Goal: Task Accomplishment & Management: Complete application form

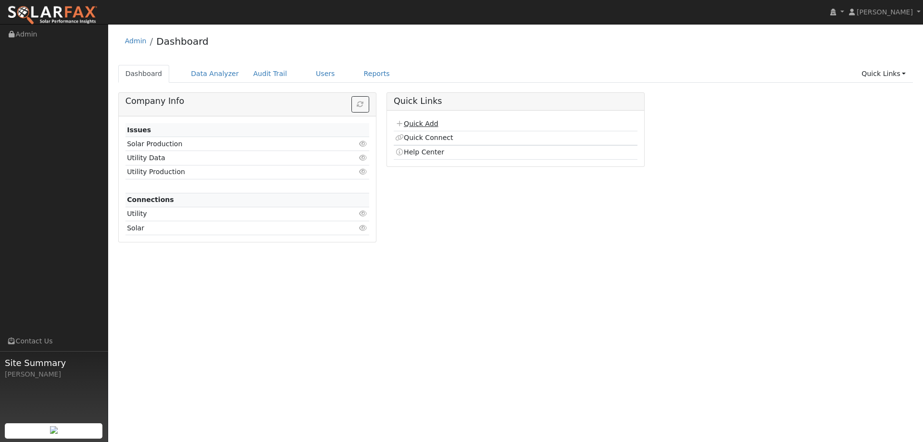
click at [429, 125] on link "Quick Add" at bounding box center [416, 124] width 43 height 8
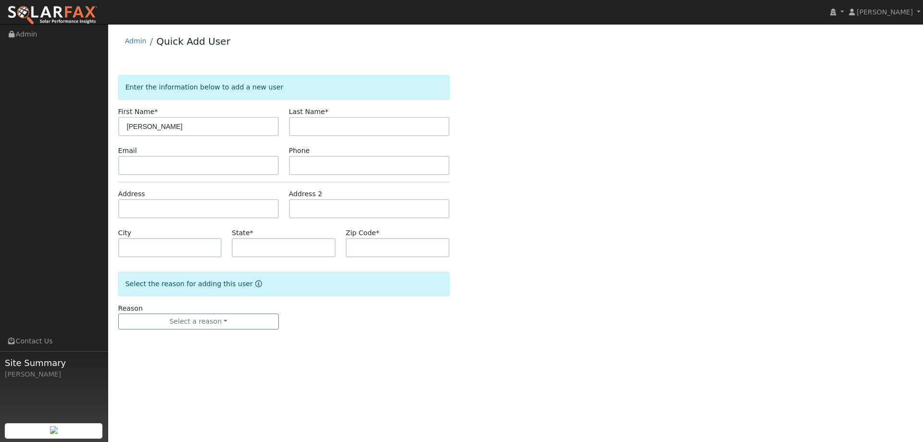
type input "Inder"
type input "Singh"
paste input "irsingh@gmail.com"
type input "irsingh@gmail.com"
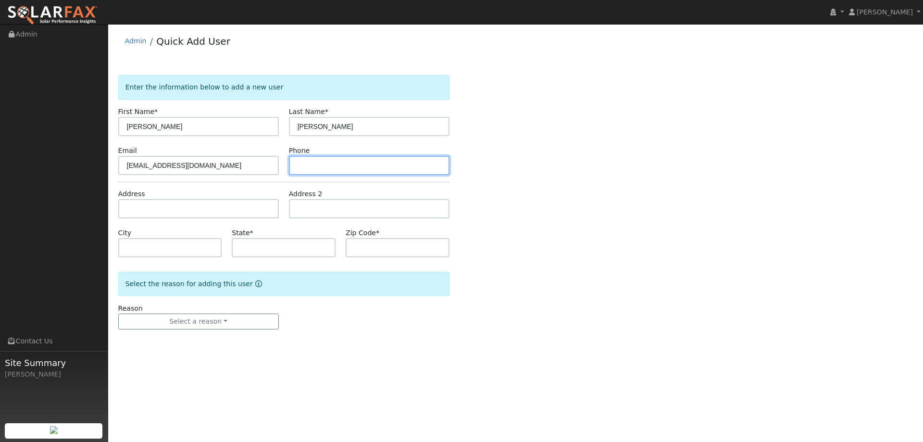
click at [322, 167] on input "text" at bounding box center [369, 165] width 161 height 19
paste input "(415) 812-4633"
type input "(415) 812-4633"
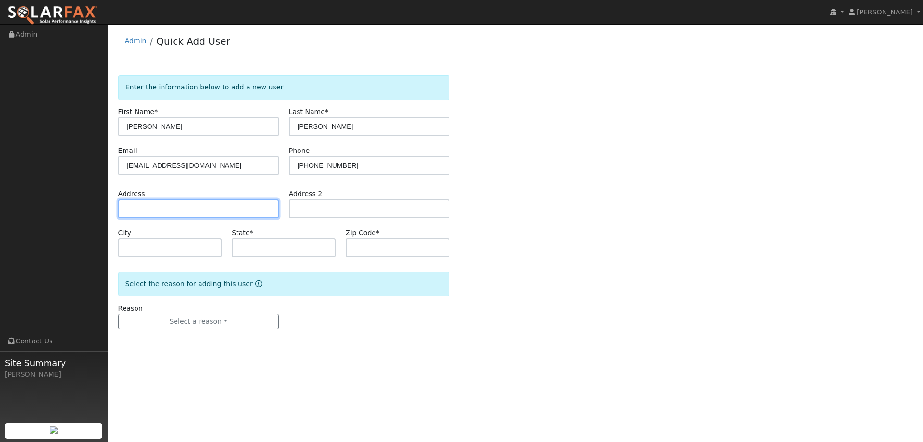
click at [248, 205] on input "text" at bounding box center [198, 208] width 161 height 19
paste input "819 Northvale Rd"
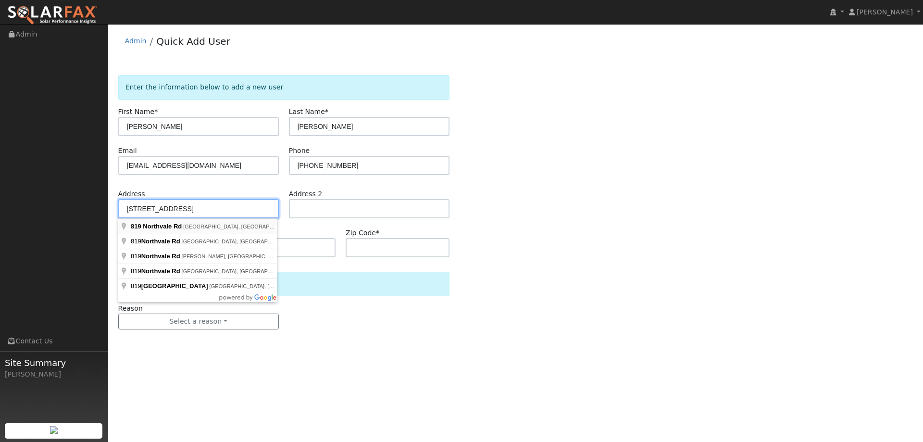
type input "819 Northvale Road"
type input "Oakland"
type input "CA"
type input "94610"
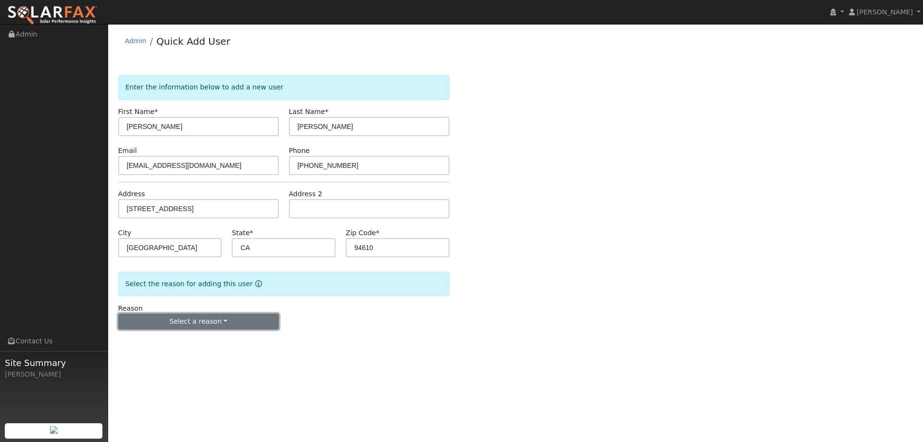
click at [213, 326] on button "Select a reason" at bounding box center [198, 321] width 161 height 16
click at [158, 344] on link "New lead" at bounding box center [172, 340] width 106 height 13
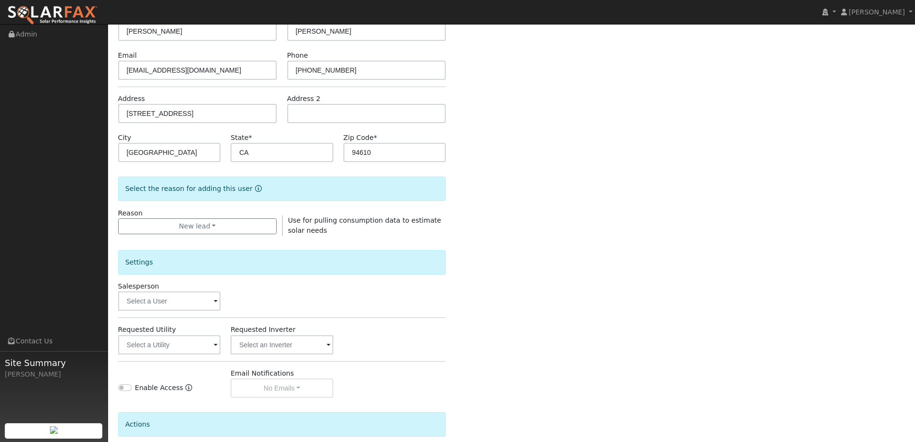
scroll to position [96, 0]
click at [204, 303] on input "text" at bounding box center [169, 299] width 103 height 19
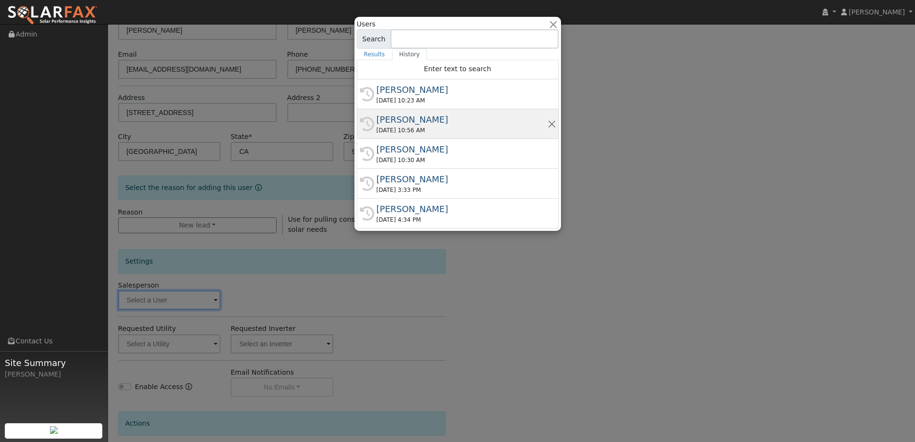
click at [439, 130] on div "08/12/2025 10:56 AM" at bounding box center [462, 130] width 171 height 9
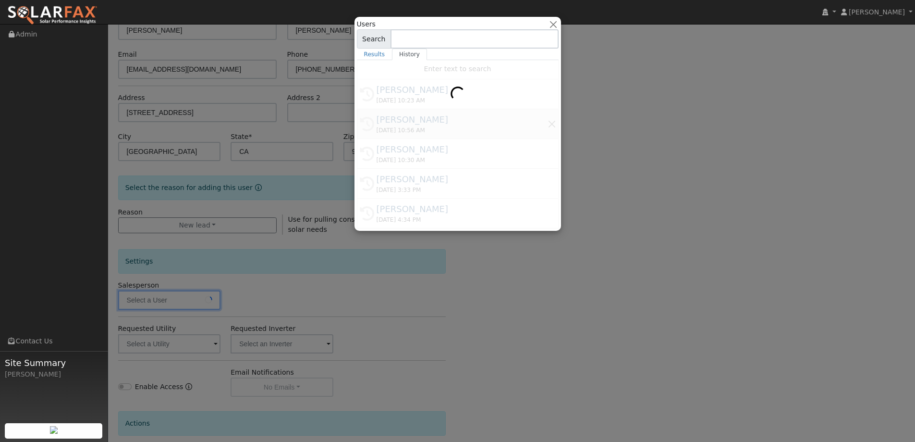
type input "Kelsey Commerford"
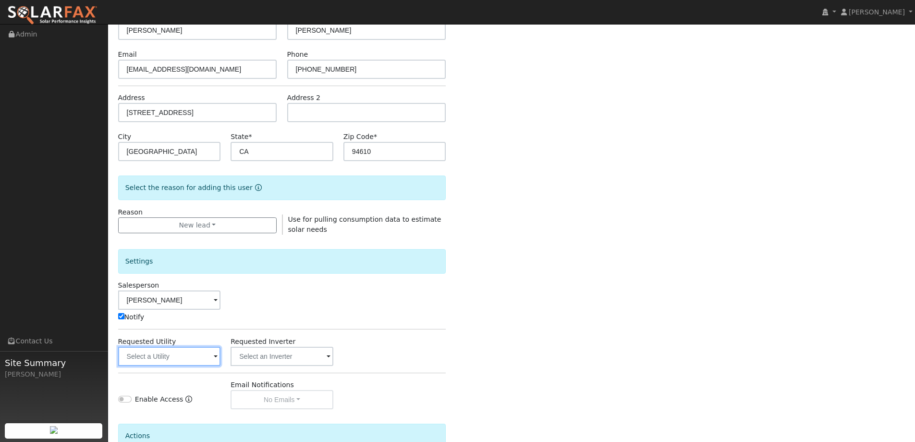
click at [212, 365] on input "text" at bounding box center [169, 355] width 103 height 19
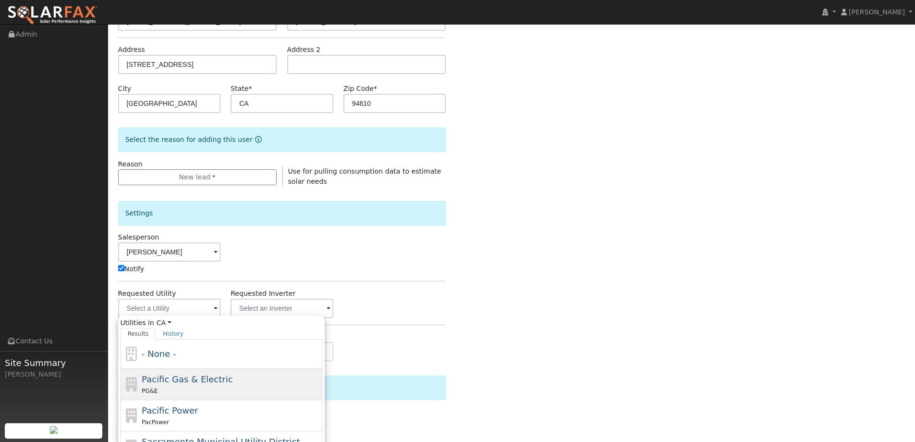
click at [216, 379] on span "Pacific Gas & Electric" at bounding box center [187, 379] width 91 height 10
type input "Pacific Gas & Electric"
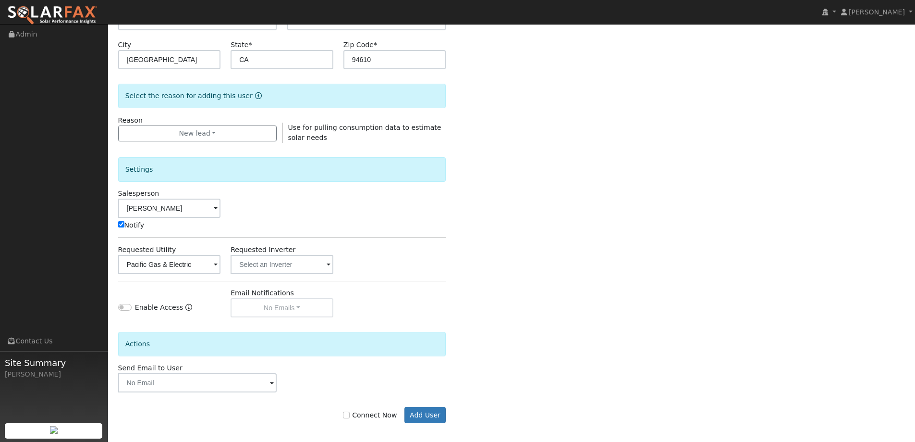
scroll to position [193, 0]
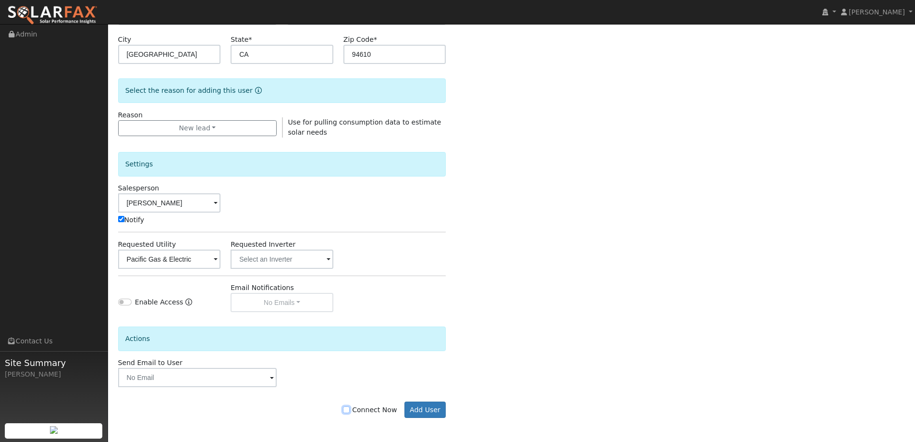
click at [350, 408] on input "Connect Now" at bounding box center [346, 409] width 7 height 7
checkbox input "true"
click at [410, 407] on button "Add User" at bounding box center [426, 409] width 42 height 16
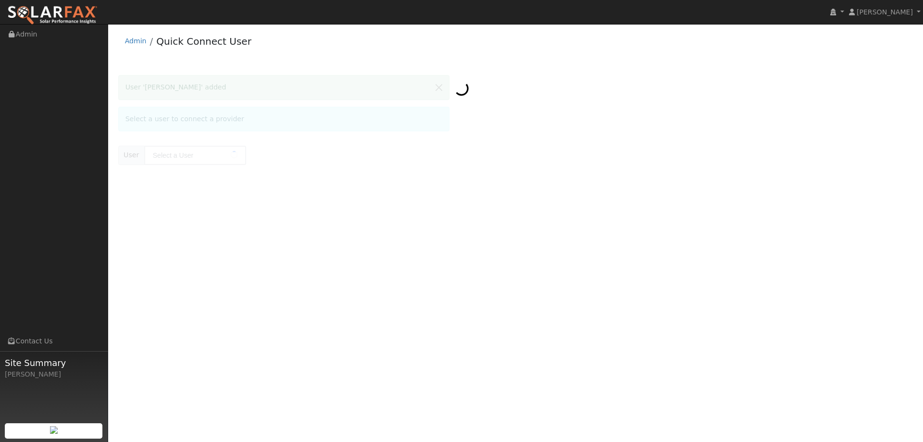
type input "[PERSON_NAME]"
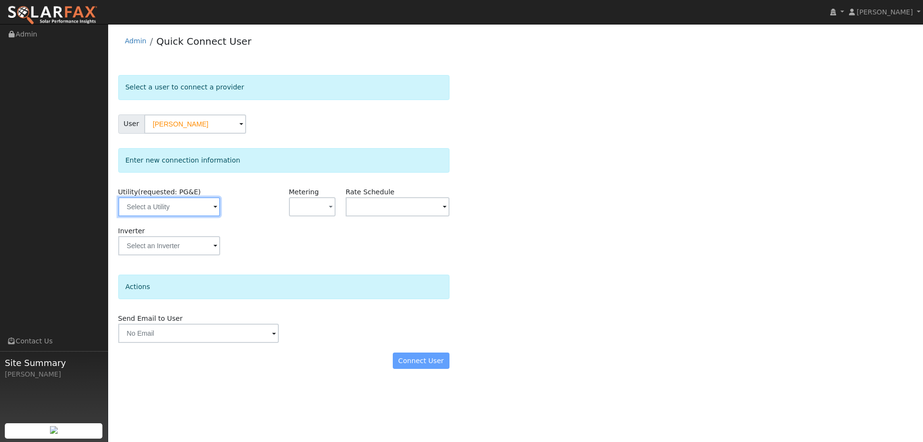
click at [175, 203] on input "text" at bounding box center [169, 206] width 102 height 19
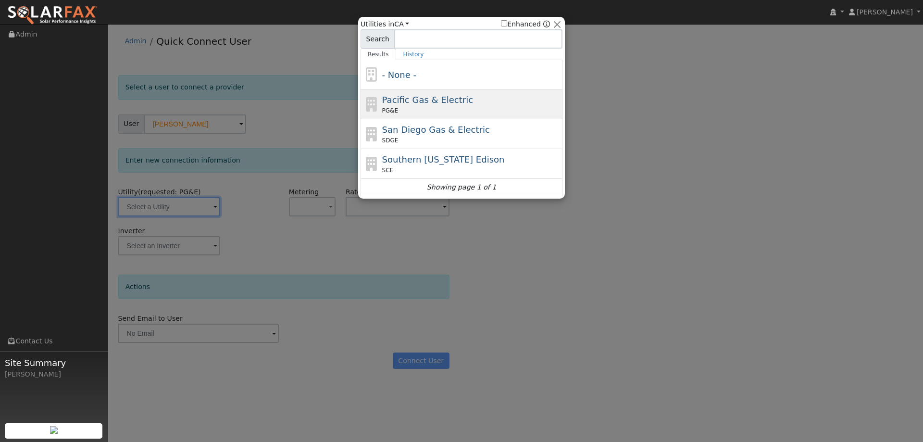
click at [414, 95] on span "Pacific Gas & Electric" at bounding box center [427, 100] width 91 height 10
type input "PG&E"
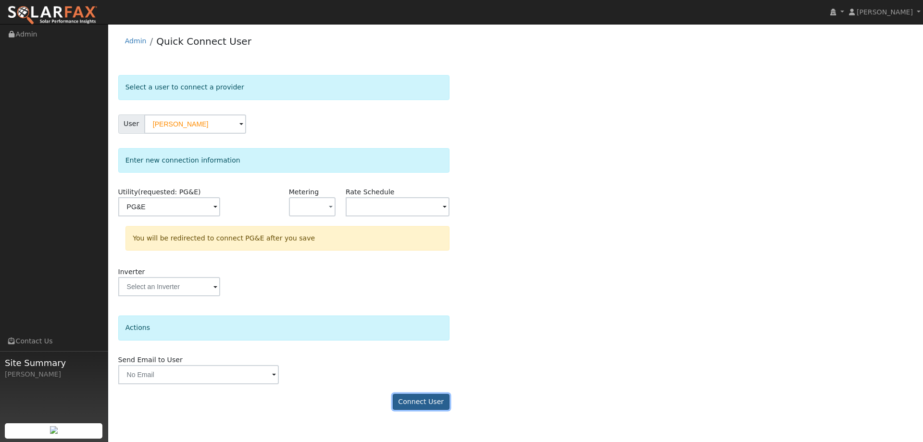
click at [419, 396] on button "Connect User" at bounding box center [421, 402] width 57 height 16
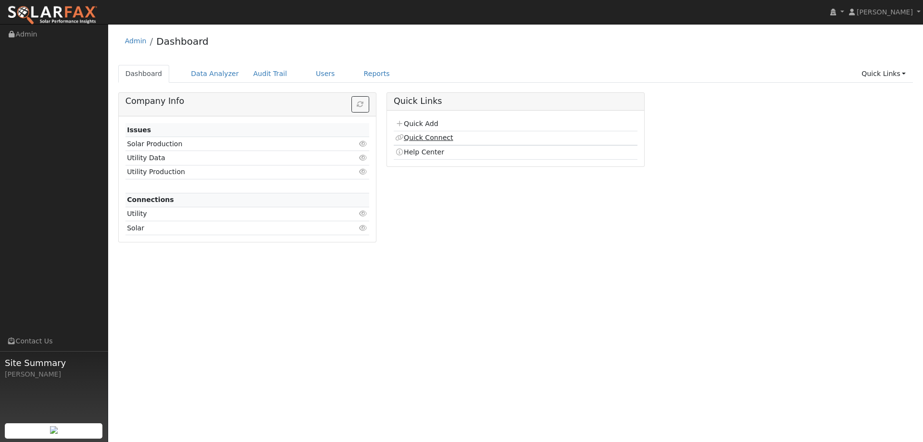
click at [435, 136] on link "Quick Connect" at bounding box center [424, 138] width 58 height 8
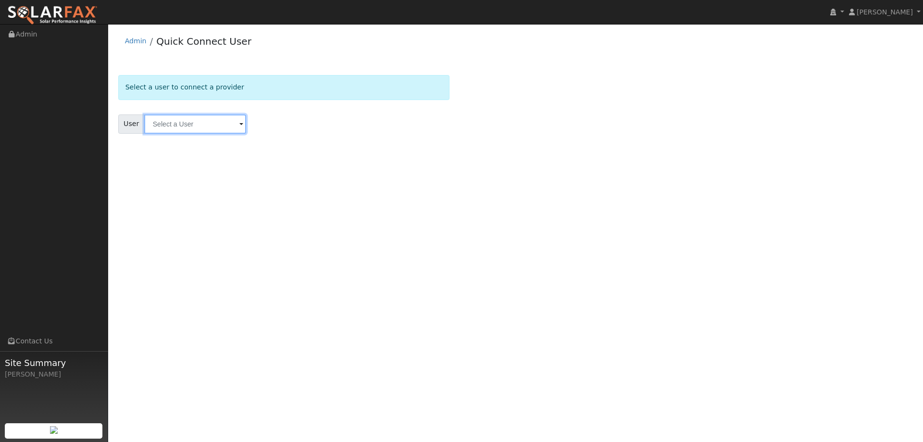
click at [222, 121] on input "text" at bounding box center [195, 123] width 102 height 19
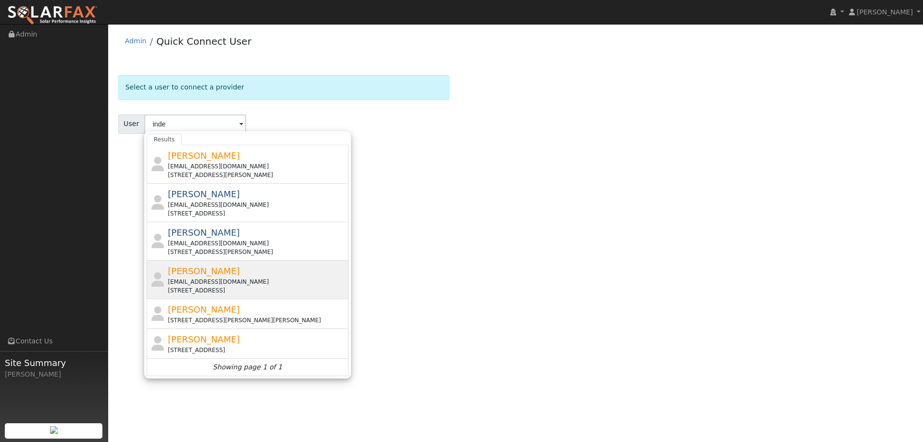
click at [223, 273] on div "Inder Singh irsingh@gmail.com 819 Northvale Road, Oakland, CA 94610" at bounding box center [257, 279] width 178 height 30
type input "Inder Singh"
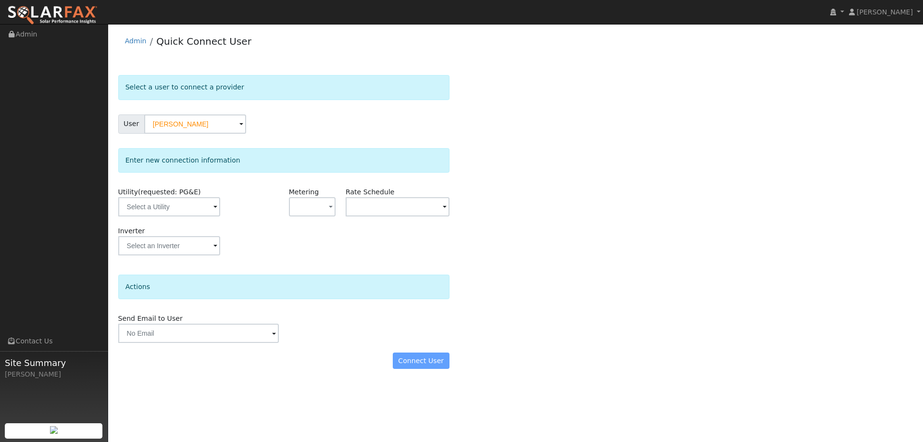
click at [201, 217] on div "Utility (requested: PG&E)" at bounding box center [170, 206] width 114 height 39
click at [201, 209] on input "text" at bounding box center [169, 206] width 102 height 19
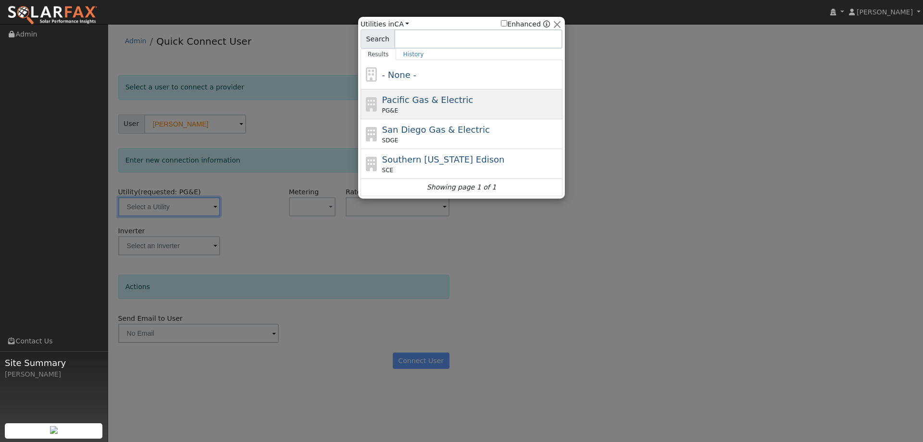
click at [416, 95] on span "Pacific Gas & Electric" at bounding box center [427, 100] width 91 height 10
type input "PG&E"
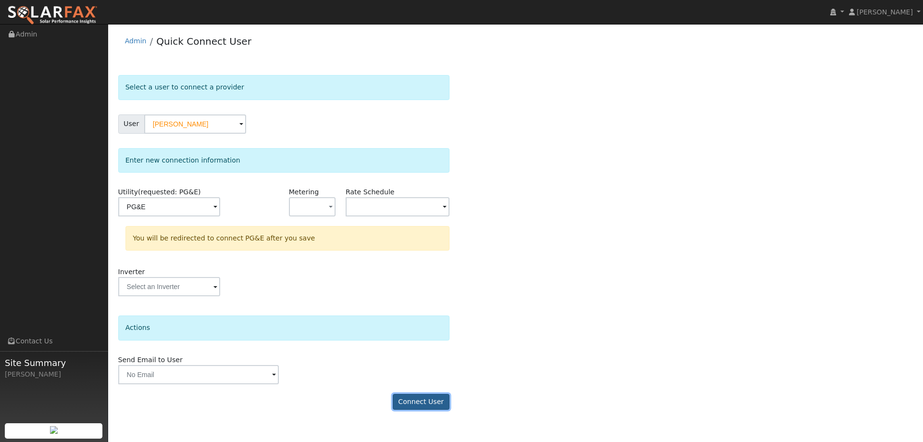
click at [424, 404] on button "Connect User" at bounding box center [421, 402] width 57 height 16
